Goal: Find specific page/section: Find specific page/section

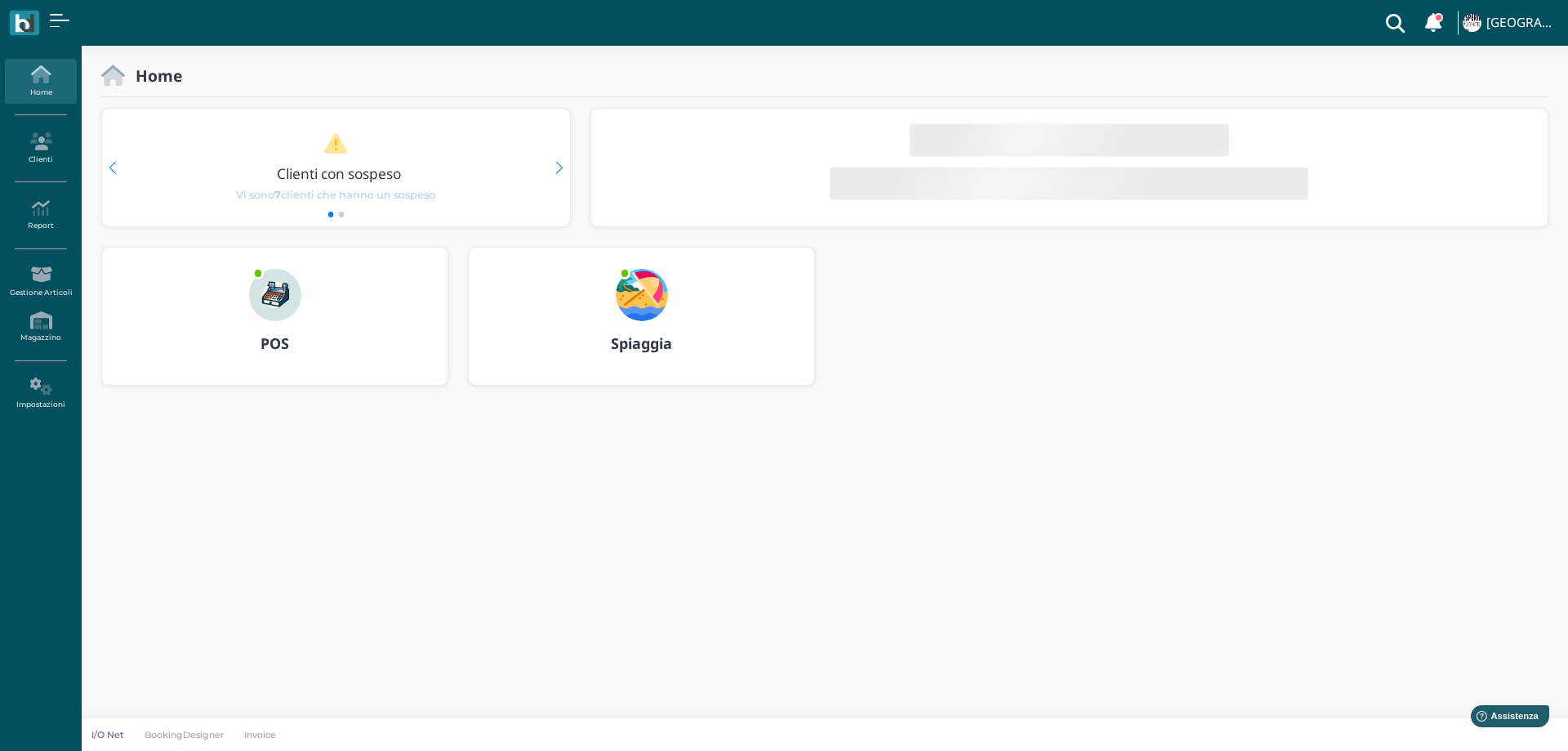
click at [624, 293] on img at bounding box center [642, 295] width 52 height 52
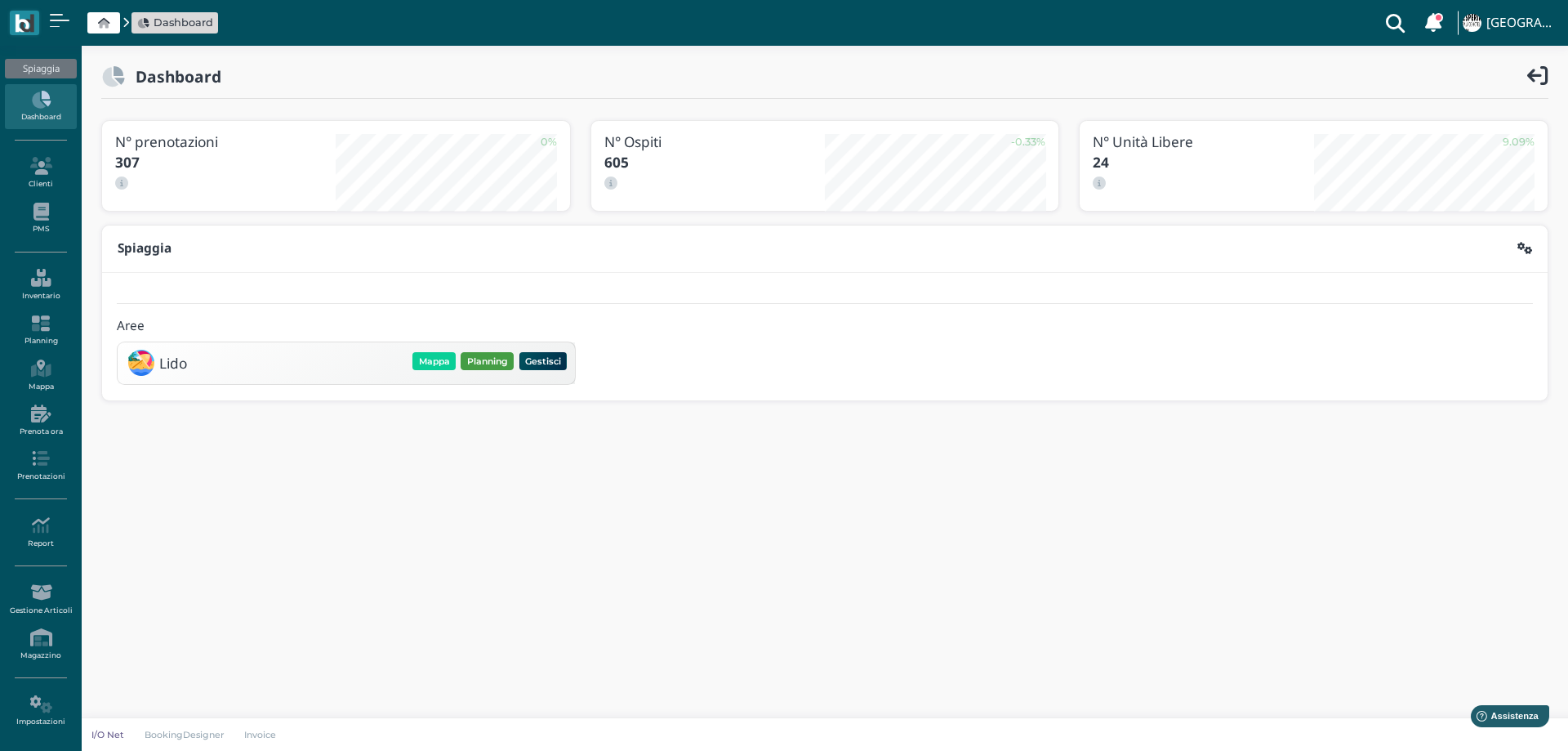
click at [498, 354] on button "Planning" at bounding box center [487, 360] width 53 height 18
